Goal: Find specific page/section: Find specific page/section

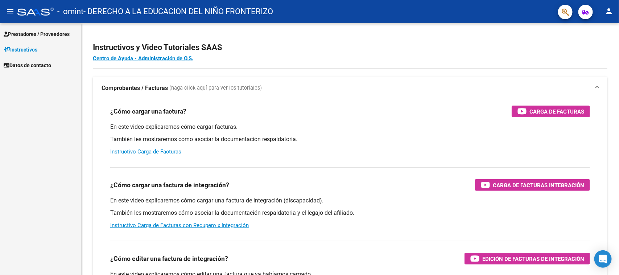
click at [30, 30] on span "Prestadores / Proveedores" at bounding box center [37, 34] width 66 height 8
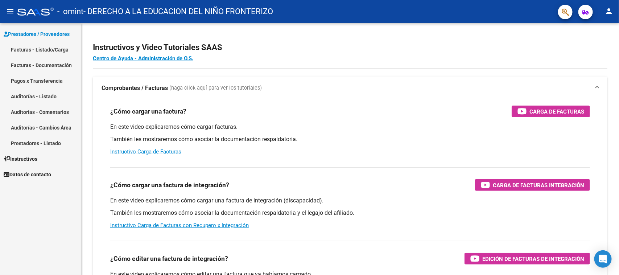
click at [44, 50] on link "Facturas - Listado/Carga" at bounding box center [40, 50] width 81 height 16
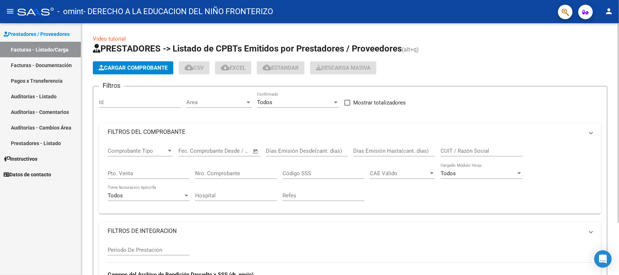
click at [619, 66] on div at bounding box center [619, 123] width 2 height 200
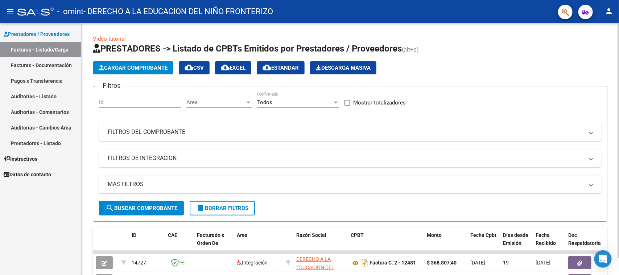
scroll to position [210, 0]
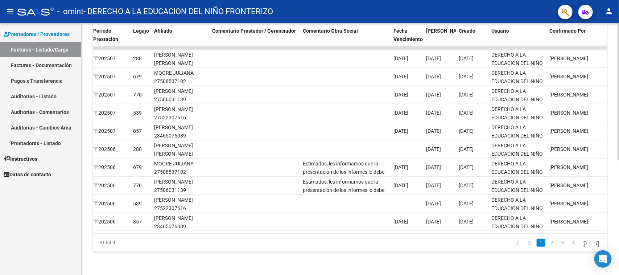
click at [373, 254] on div "Video tutorial PRESTADORES -> Listado de CPBTs Emitidos por Prestadores / Prove…" at bounding box center [350, 47] width 538 height 456
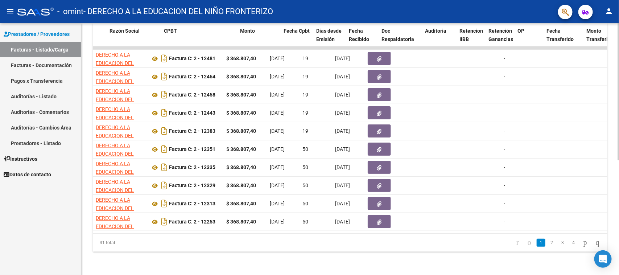
scroll to position [0, 0]
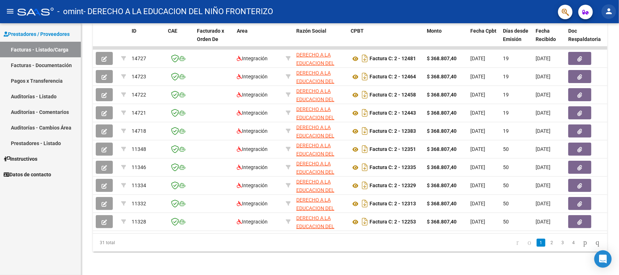
click at [605, 15] on mat-icon "person" at bounding box center [609, 11] width 9 height 9
click at [575, 50] on button "exit_to_app Salir" at bounding box center [595, 47] width 44 height 17
